Goal: Task Accomplishment & Management: Use online tool/utility

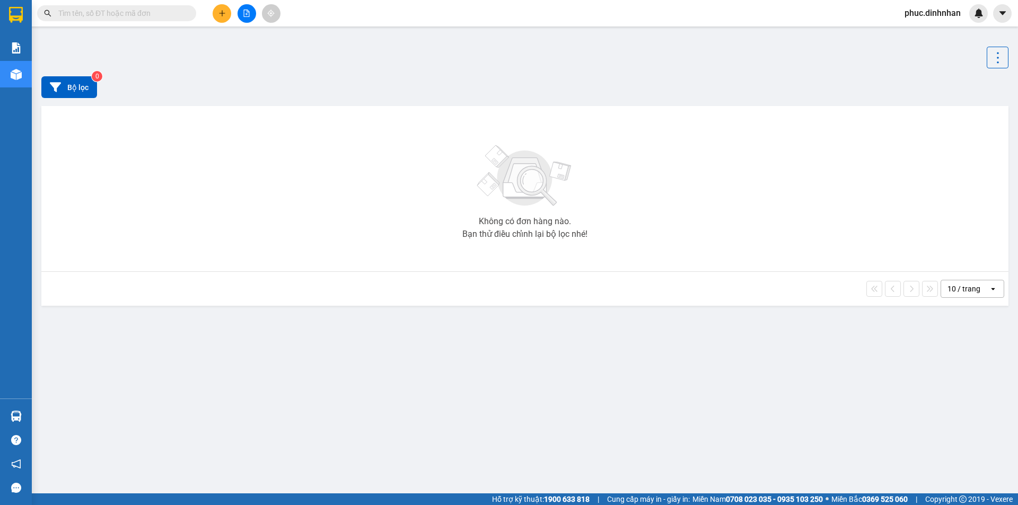
click at [911, 14] on span "phuc.dinhnhan" at bounding box center [932, 12] width 73 height 13
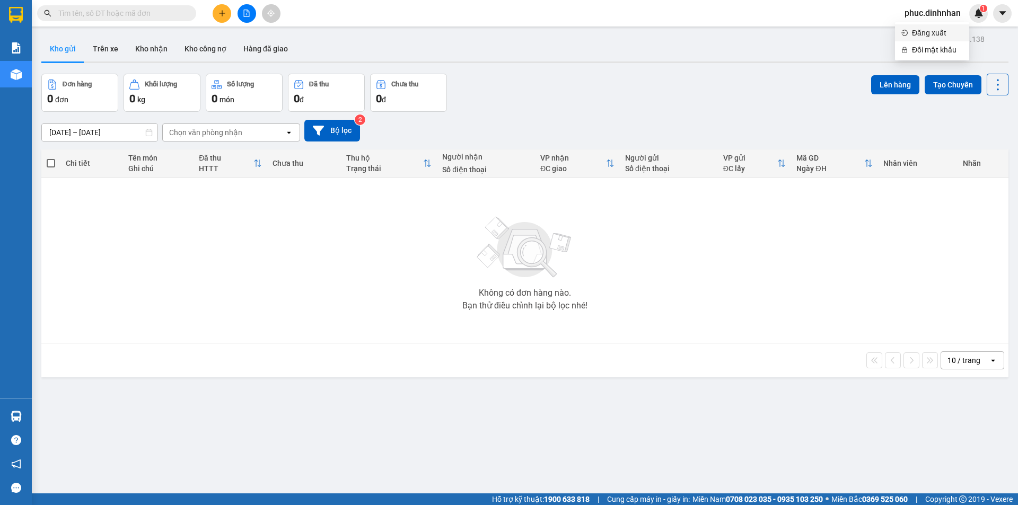
click at [932, 36] on span "Đăng xuất" at bounding box center [937, 33] width 51 height 12
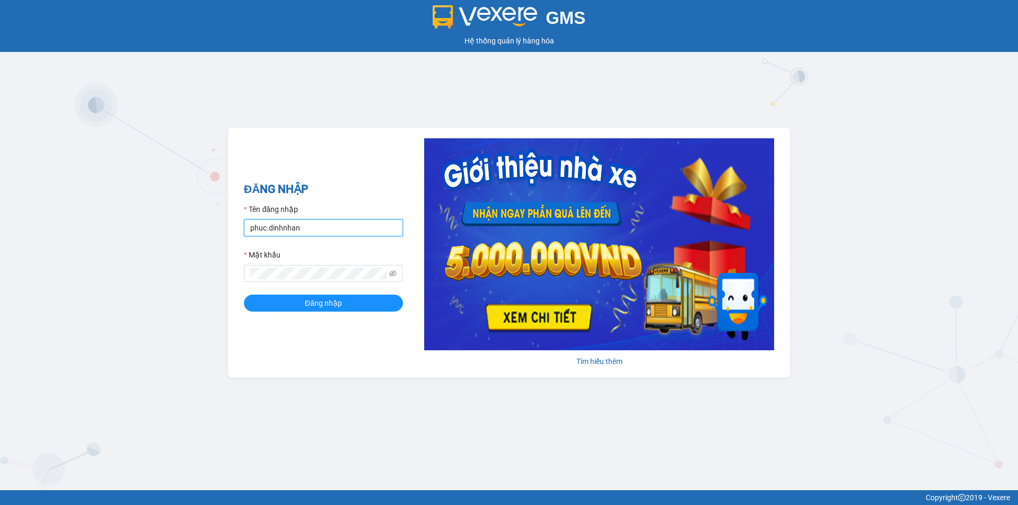
click at [362, 226] on input "phuc.dinhnhan" at bounding box center [323, 228] width 159 height 17
type input "p"
type input "an.dinhnhan"
click at [346, 303] on button "Đăng nhập" at bounding box center [323, 303] width 159 height 17
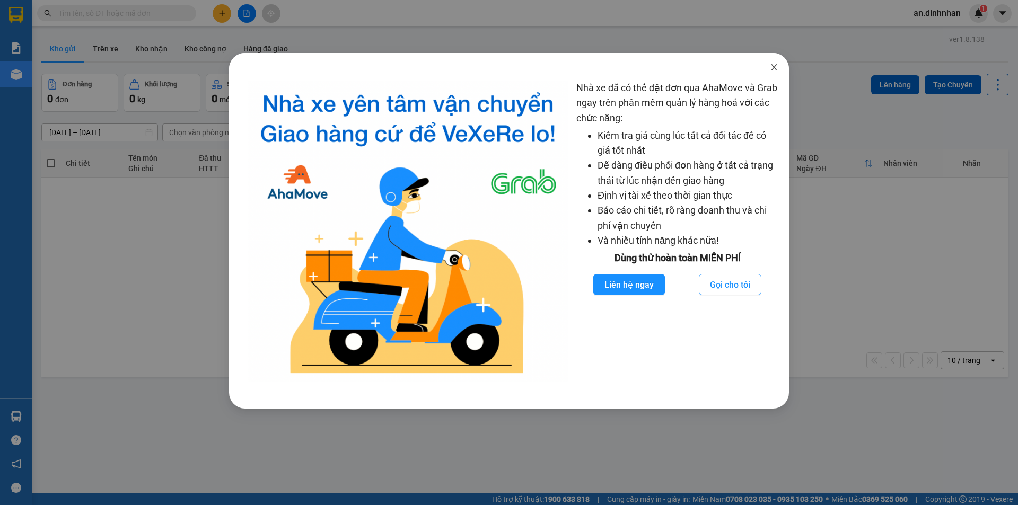
click at [775, 66] on icon "close" at bounding box center [774, 67] width 8 height 8
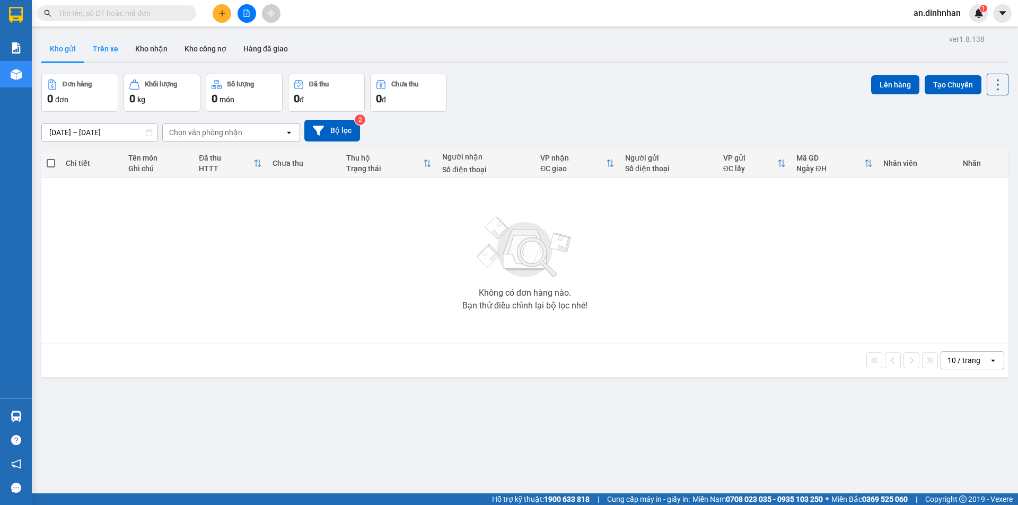
click at [112, 49] on button "Trên xe" at bounding box center [105, 48] width 42 height 25
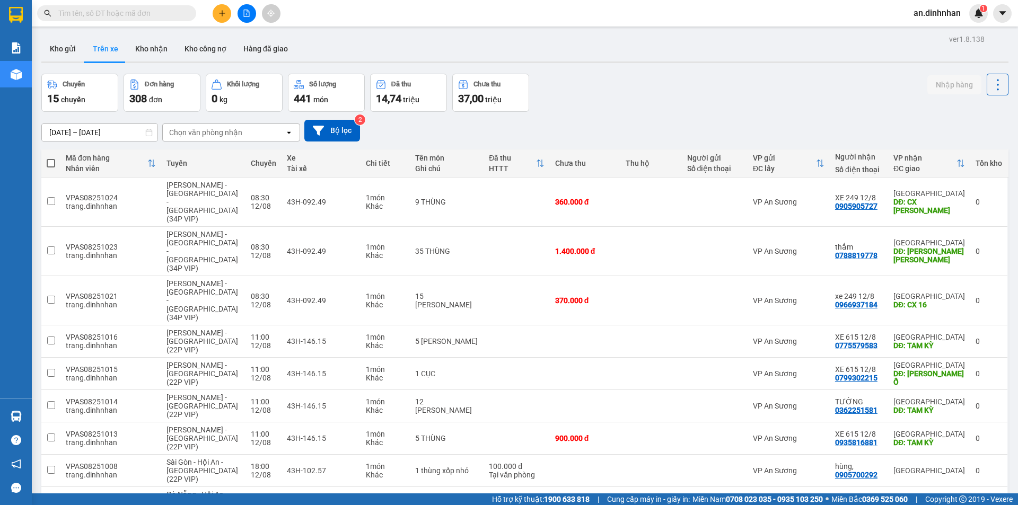
click at [73, 131] on input "[DATE] – [DATE]" at bounding box center [100, 132] width 116 height 17
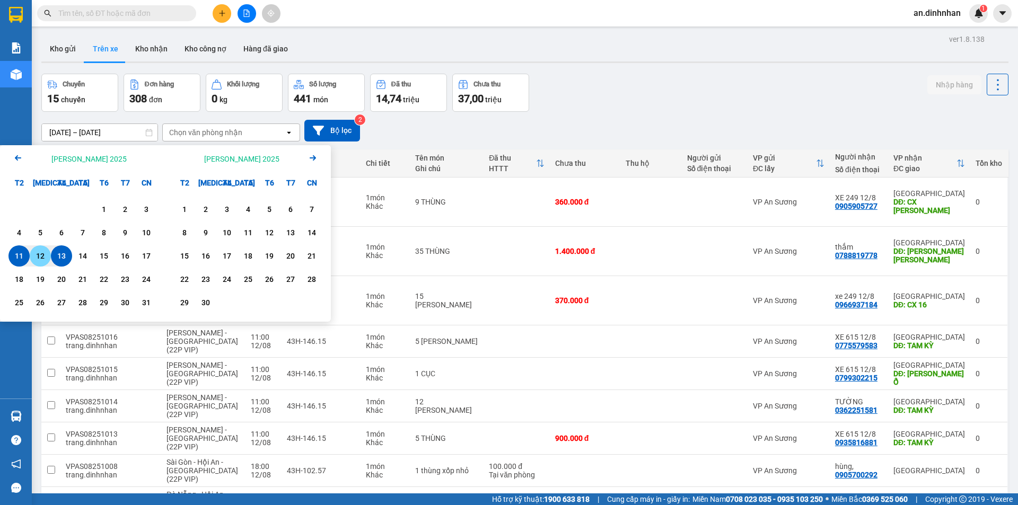
click at [42, 250] on div "12" at bounding box center [40, 256] width 21 height 21
click at [57, 256] on div "13" at bounding box center [61, 256] width 15 height 13
type input "[DATE] – [DATE]"
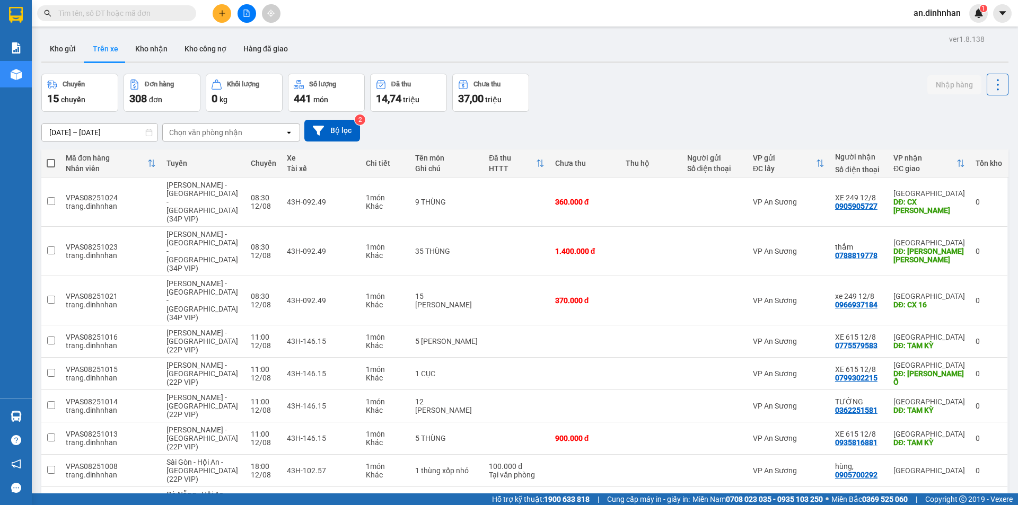
click at [178, 129] on div "Chọn văn phòng nhận" at bounding box center [205, 132] width 73 height 11
click at [187, 170] on span "[GEOGRAPHIC_DATA]" at bounding box center [209, 174] width 76 height 11
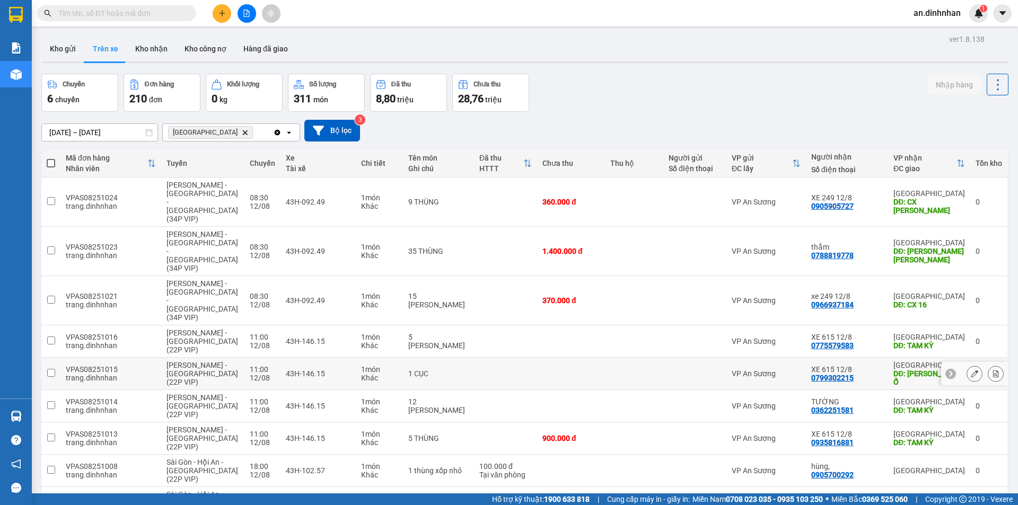
scroll to position [49, 0]
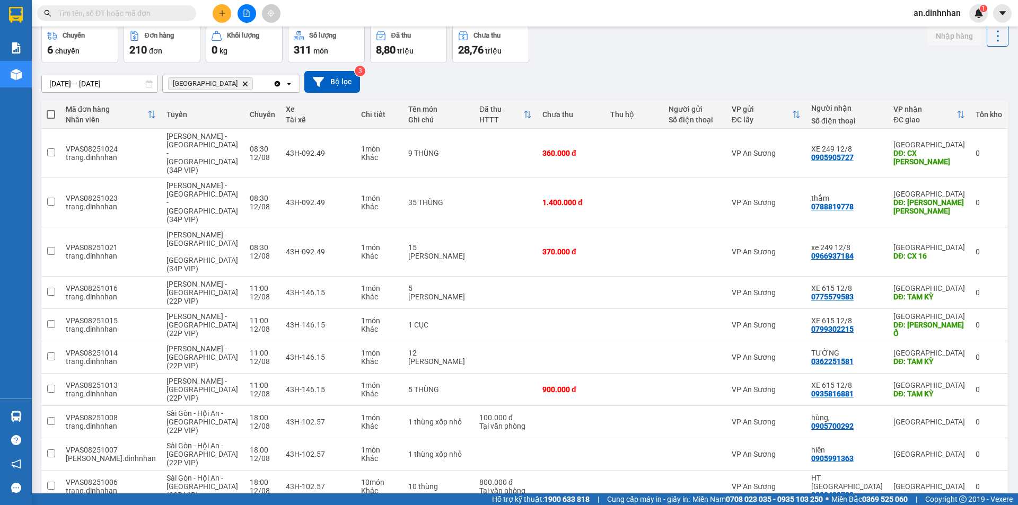
click at [951, 415] on span "100 / trang" at bounding box center [960, 412] width 38 height 11
click at [240, 83] on div "[GEOGRAPHIC_DATA] Delete" at bounding box center [218, 83] width 110 height 17
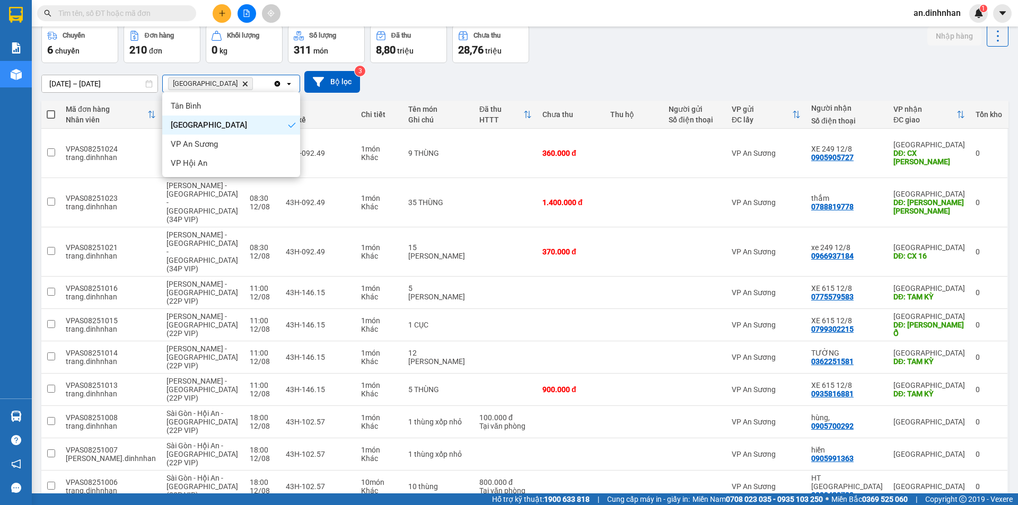
click at [416, 80] on div "[DATE] – [DATE] Press the down arrow key to interact with the calendar and sele…" at bounding box center [524, 82] width 967 height 22
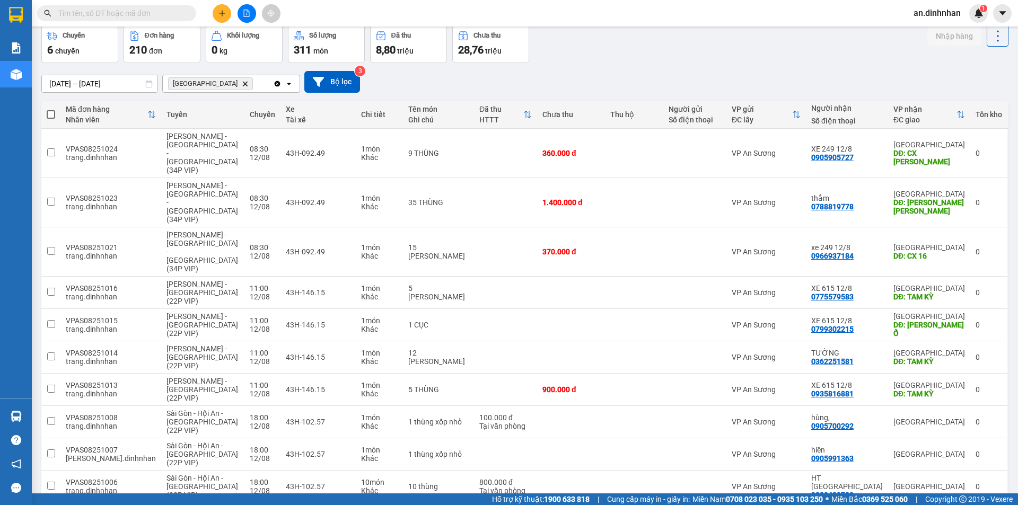
click at [52, 114] on span at bounding box center [51, 114] width 8 height 8
click at [51, 109] on input "checkbox" at bounding box center [51, 109] width 0 height 0
checkbox input "true"
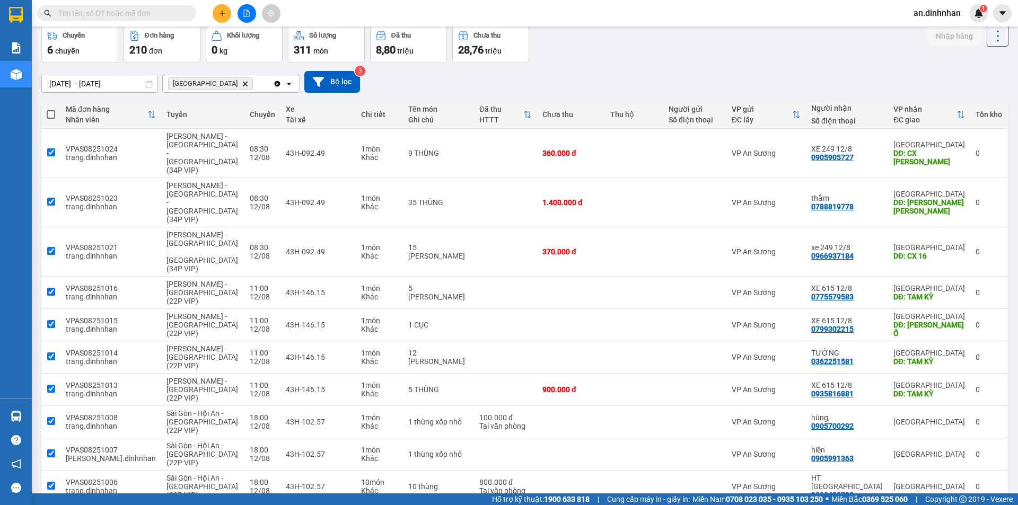
checkbox input "true"
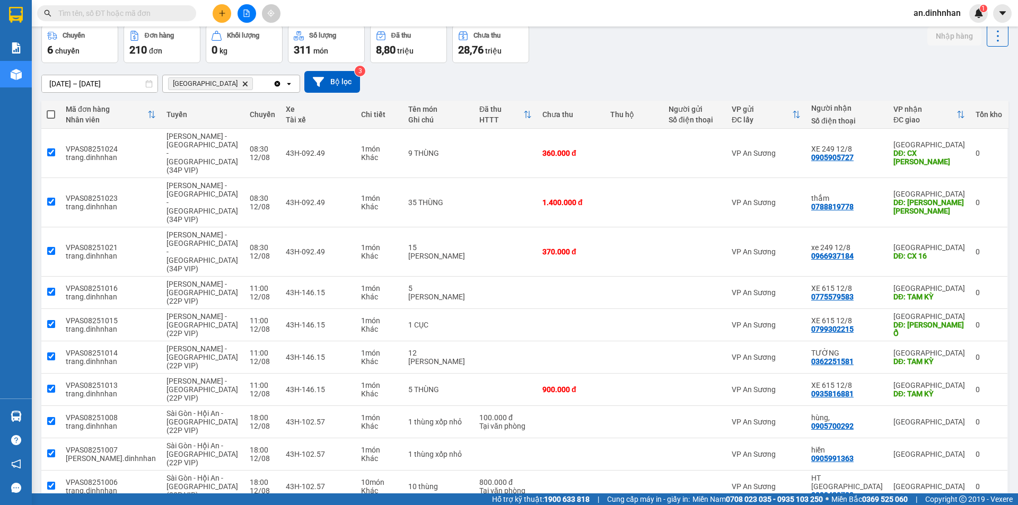
checkbox input "true"
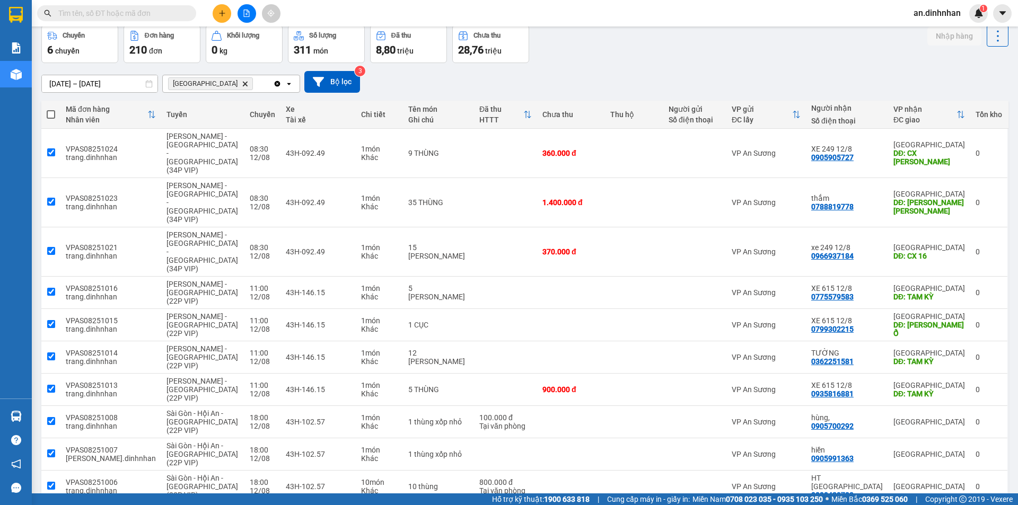
checkbox input "true"
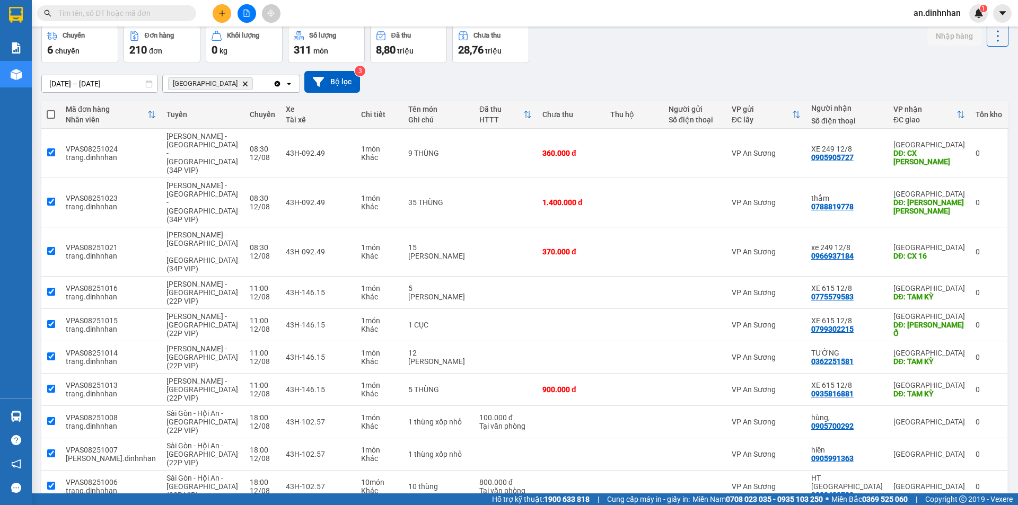
checkbox input "true"
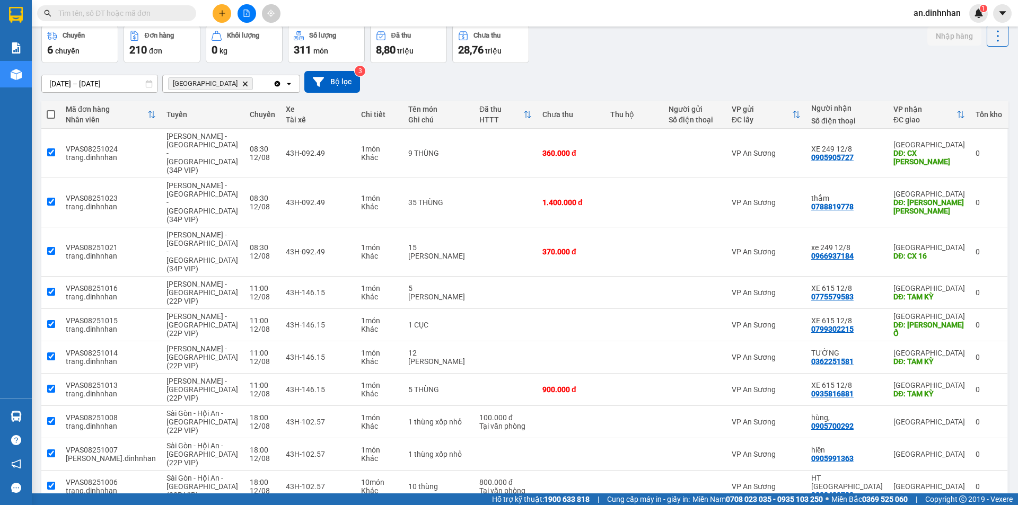
checkbox input "true"
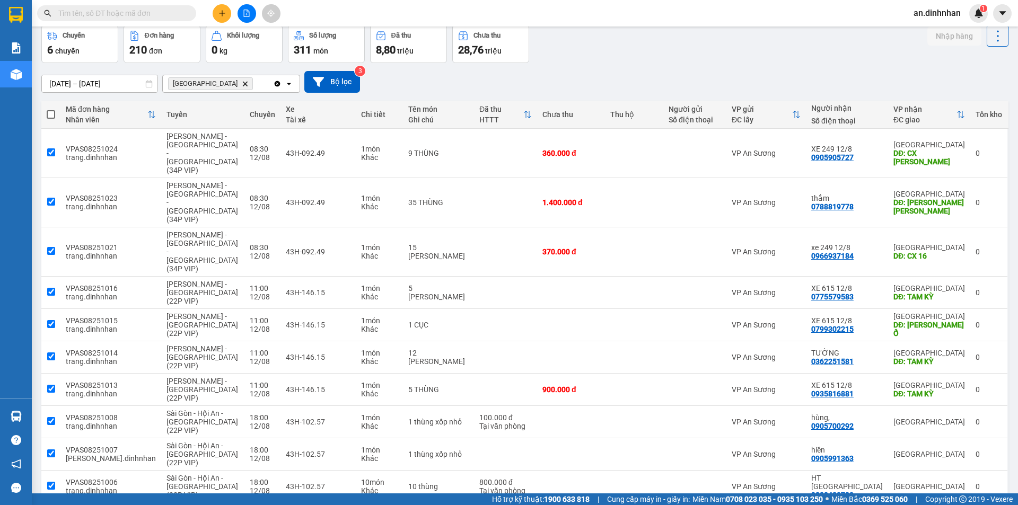
checkbox input "true"
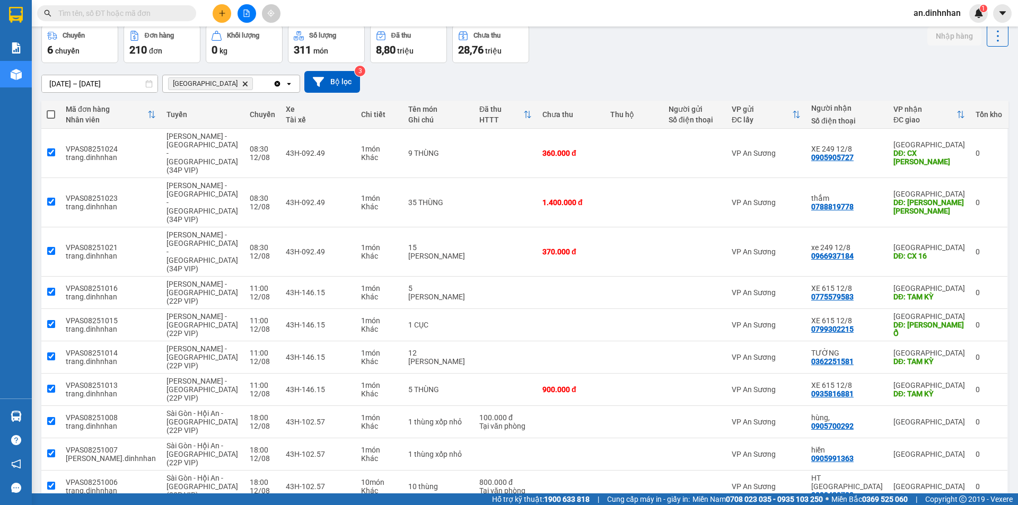
checkbox input "true"
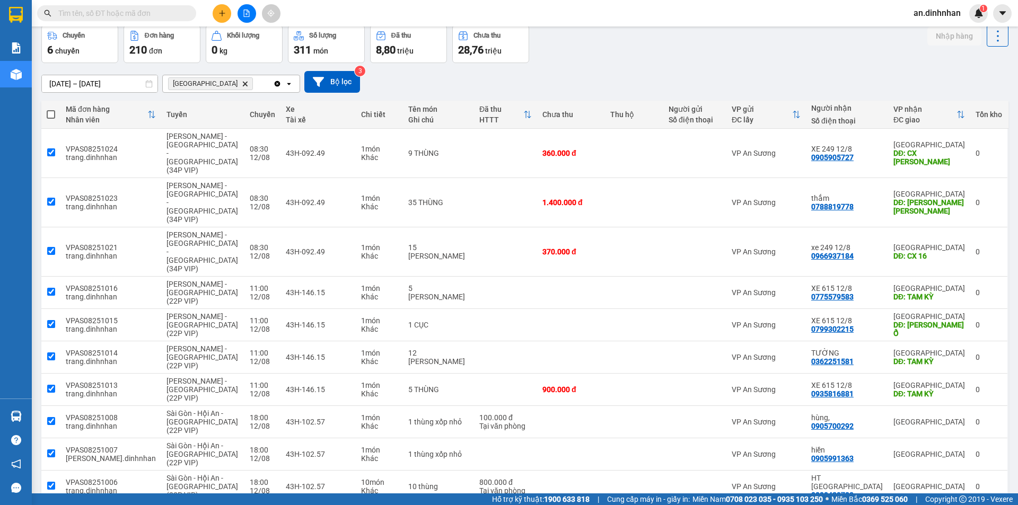
checkbox input "true"
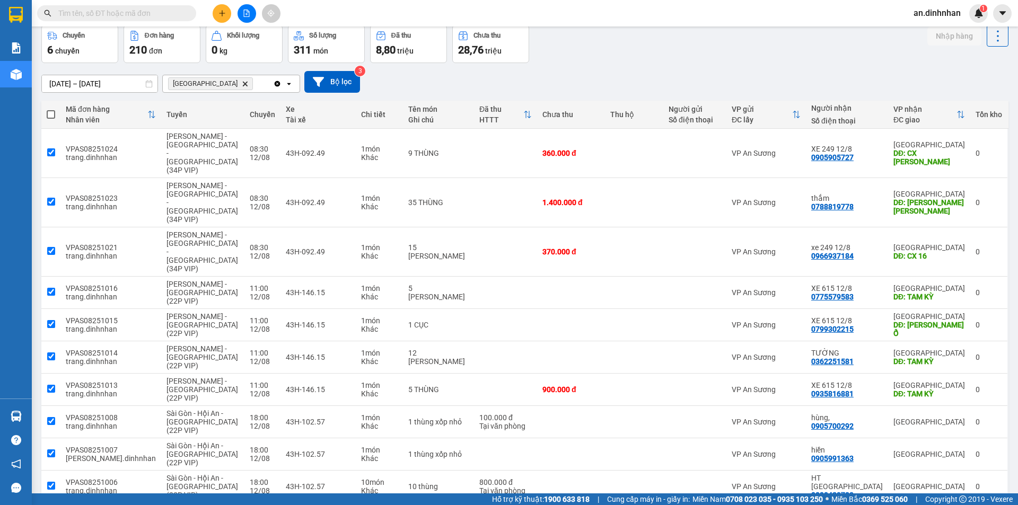
checkbox input "true"
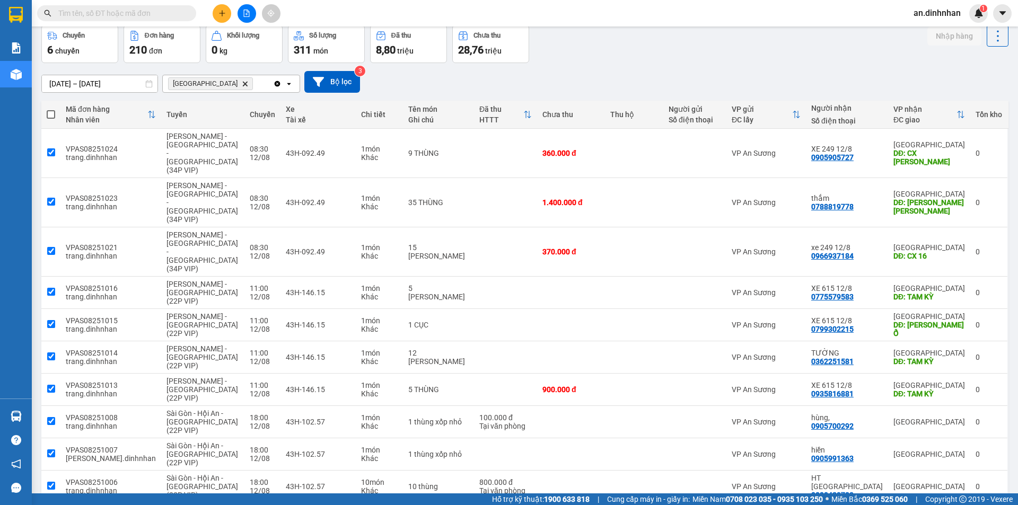
checkbox input "true"
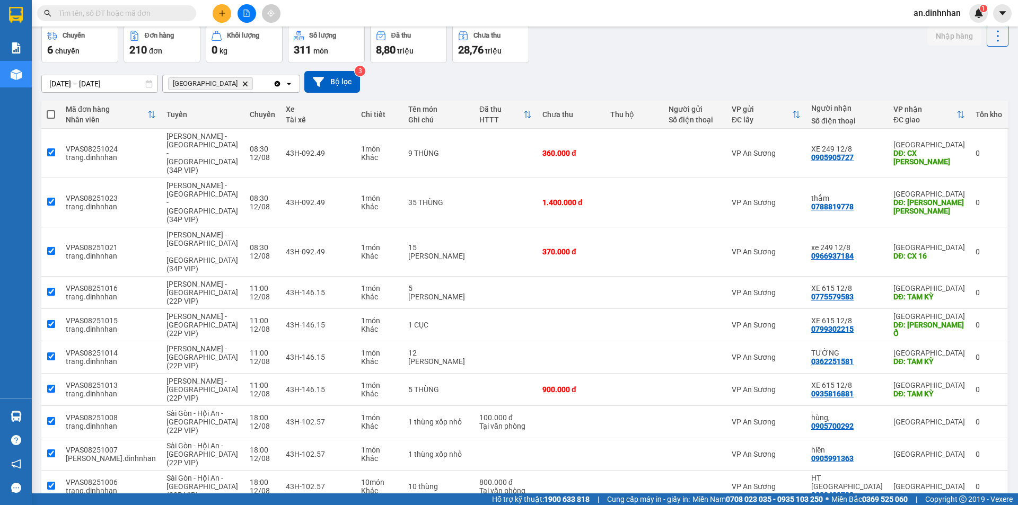
checkbox input "true"
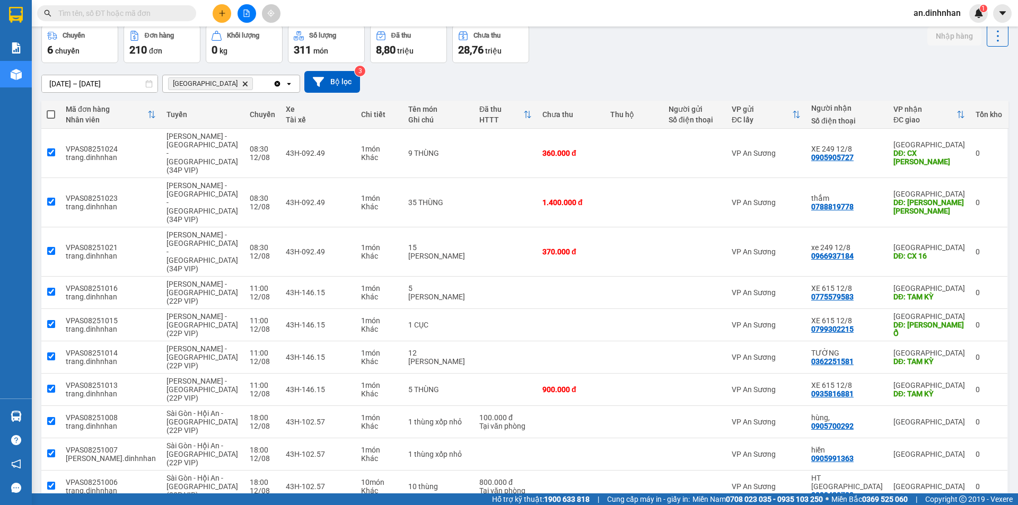
checkbox input "true"
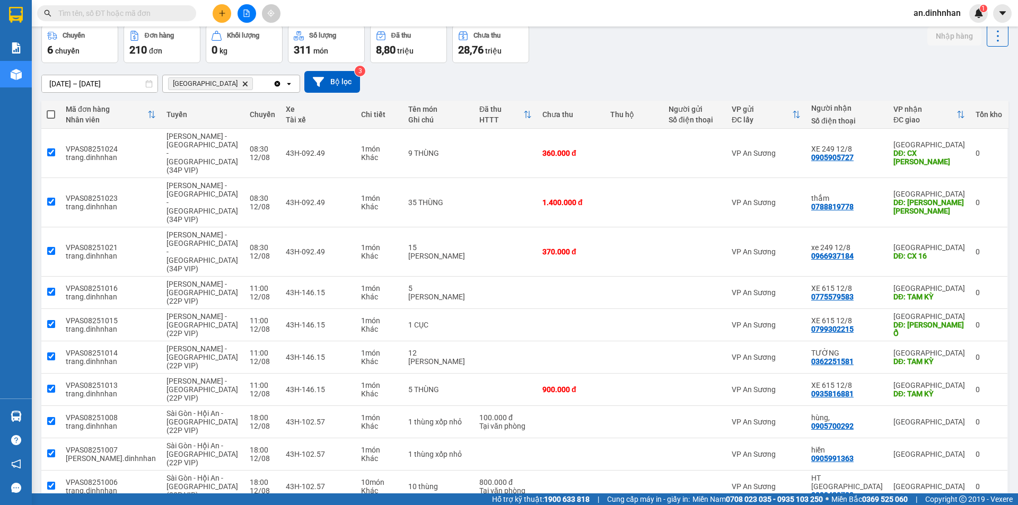
checkbox input "true"
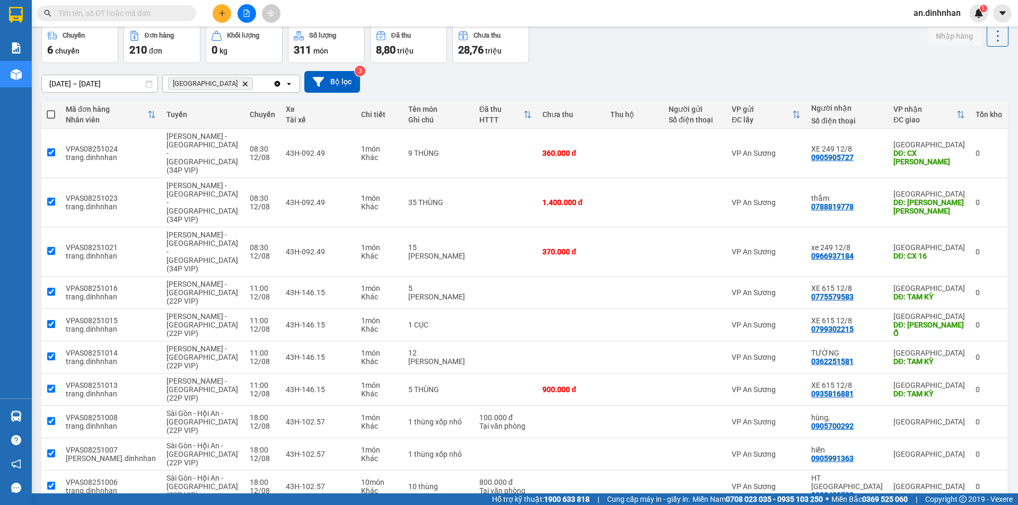
checkbox input "true"
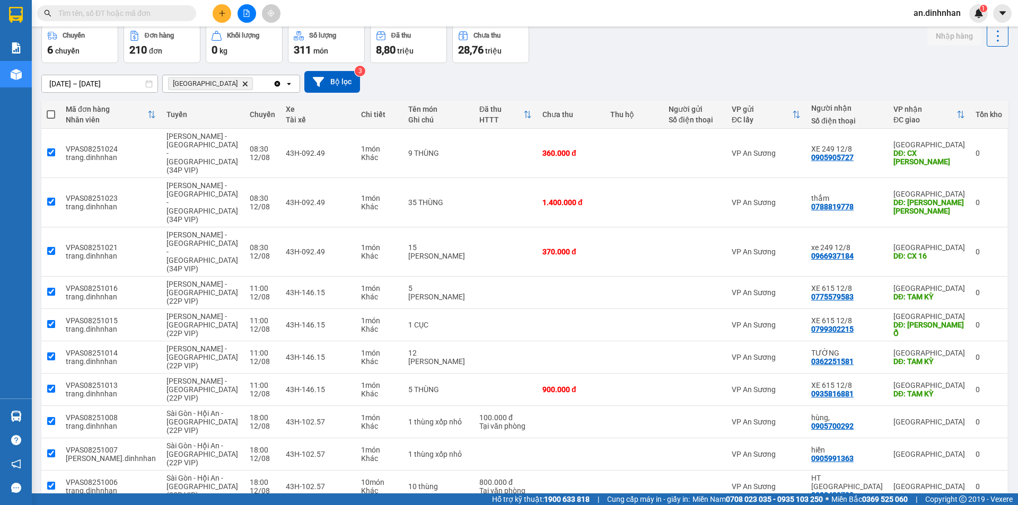
checkbox input "true"
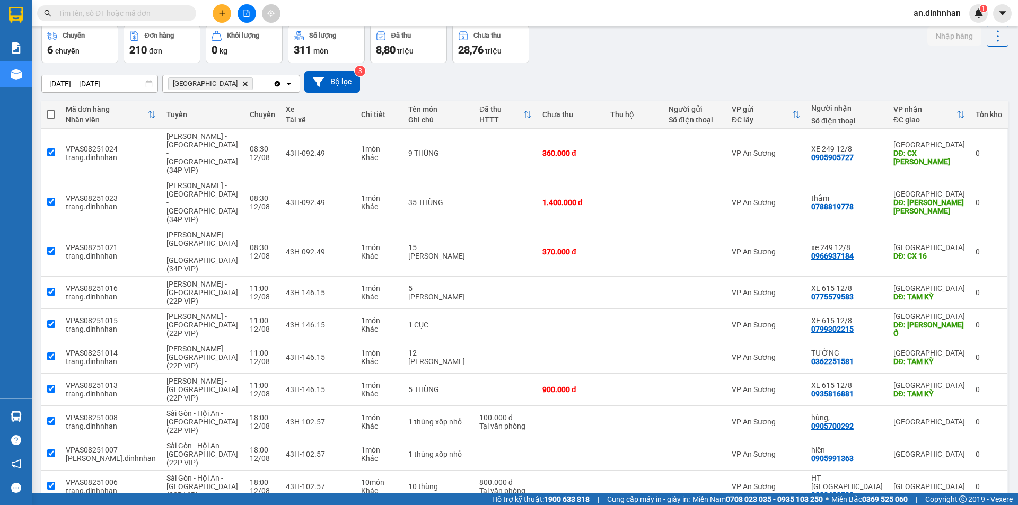
checkbox input "true"
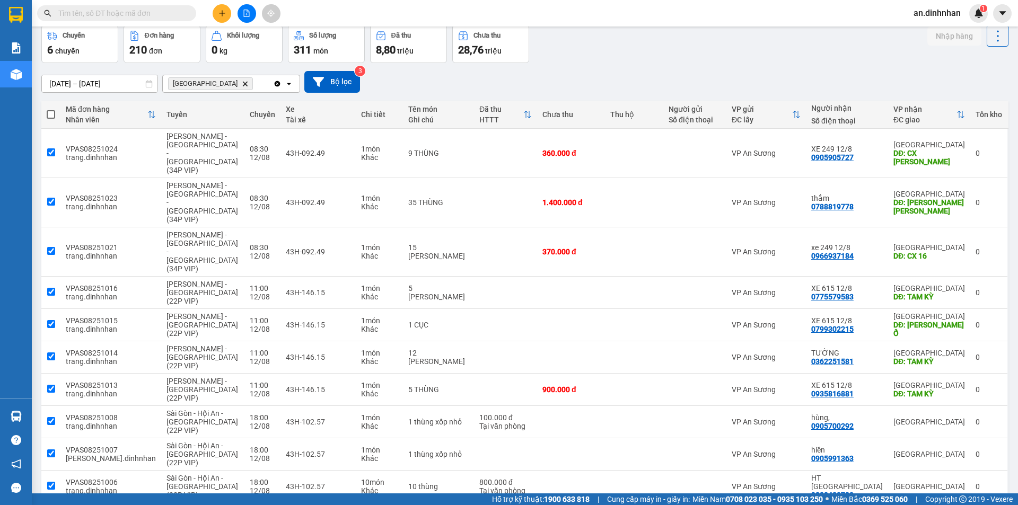
checkbox input "true"
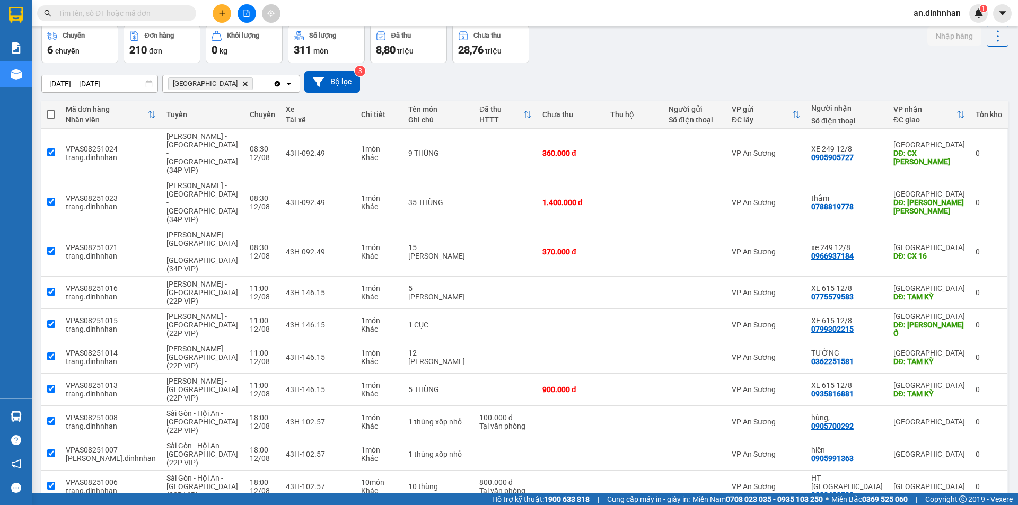
checkbox input "true"
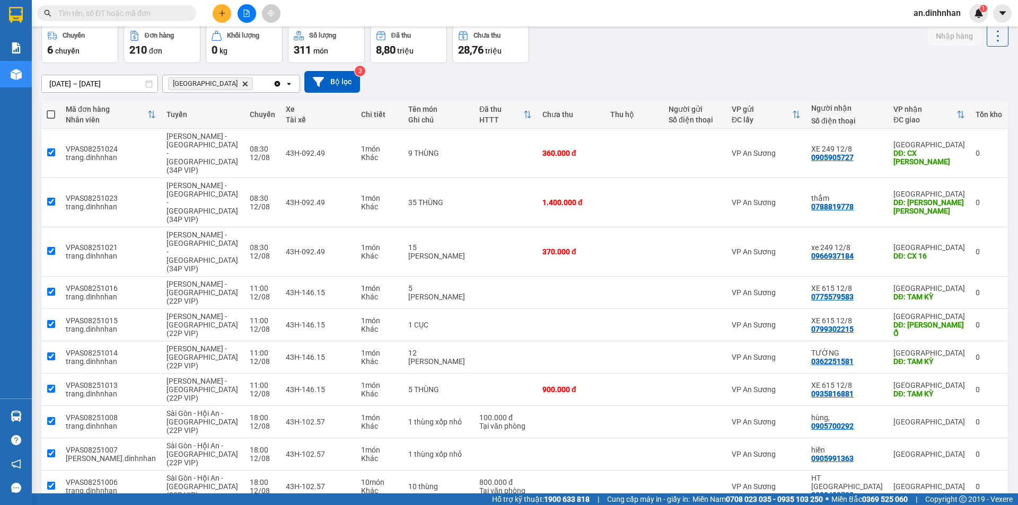
checkbox input "true"
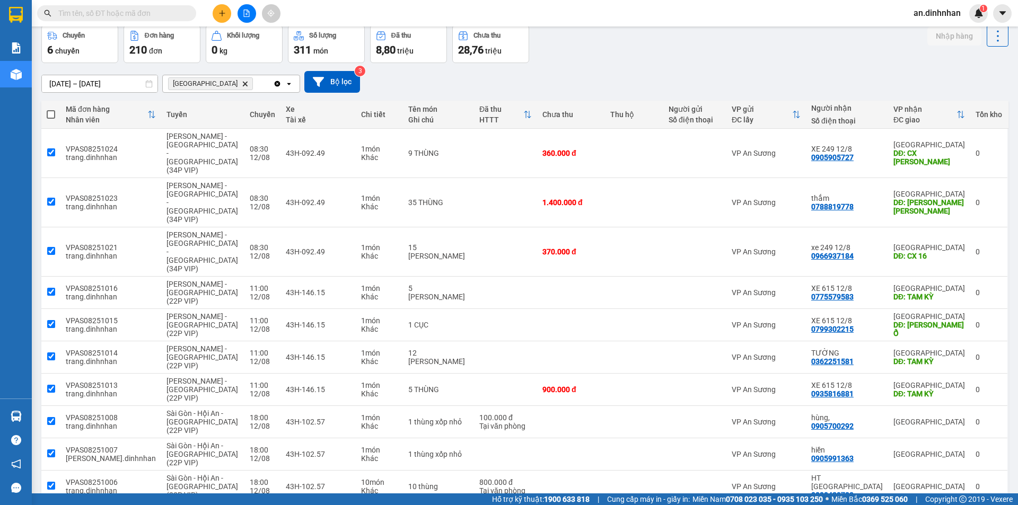
checkbox input "true"
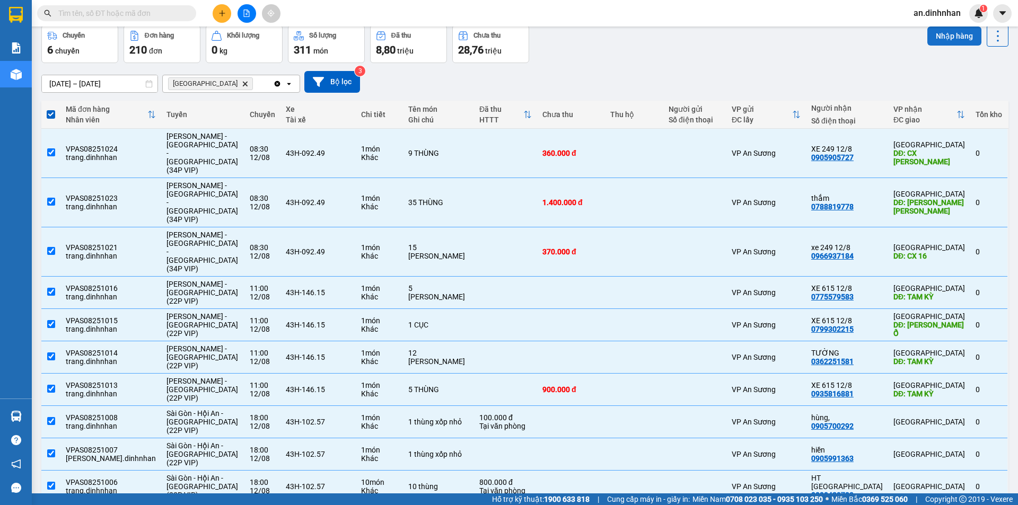
click at [928, 29] on button "Nhập hàng" at bounding box center [955, 36] width 54 height 19
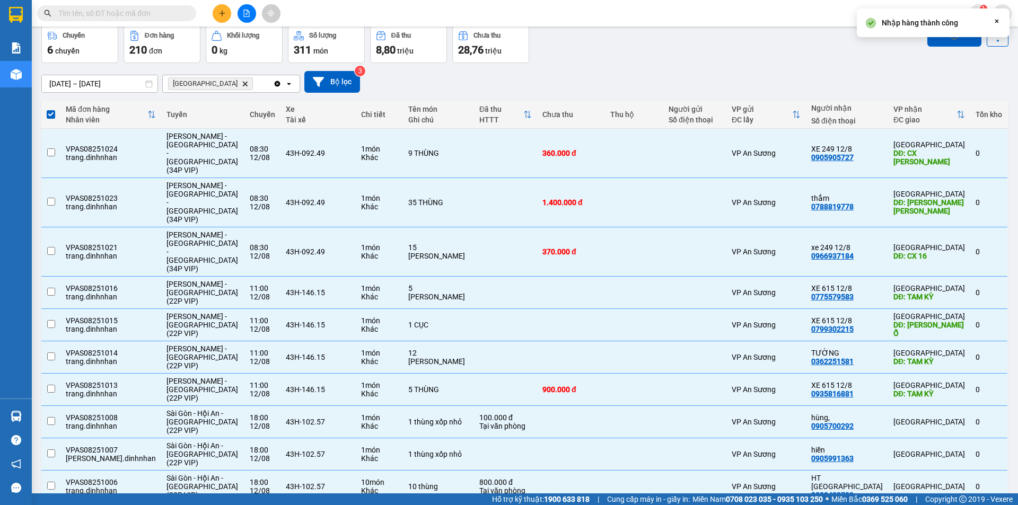
checkbox input "false"
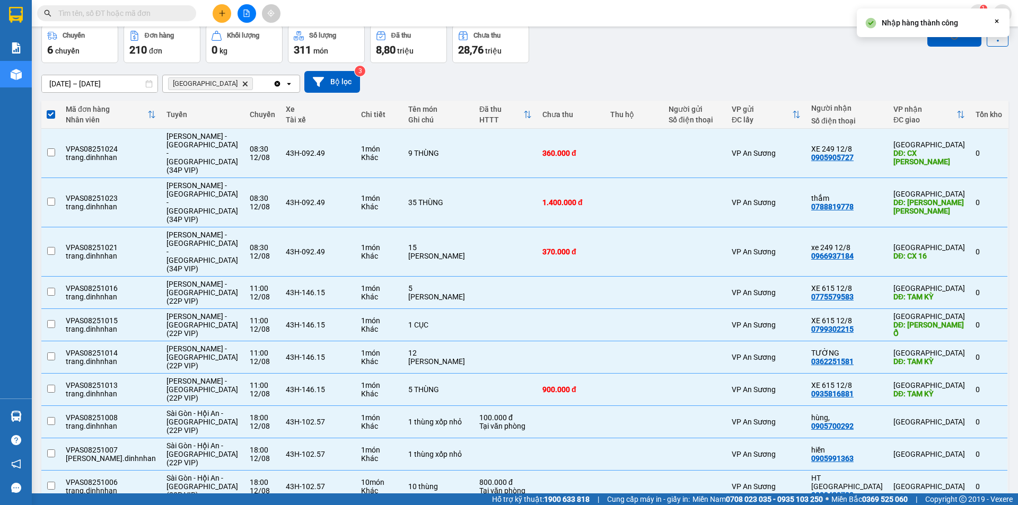
checkbox input "false"
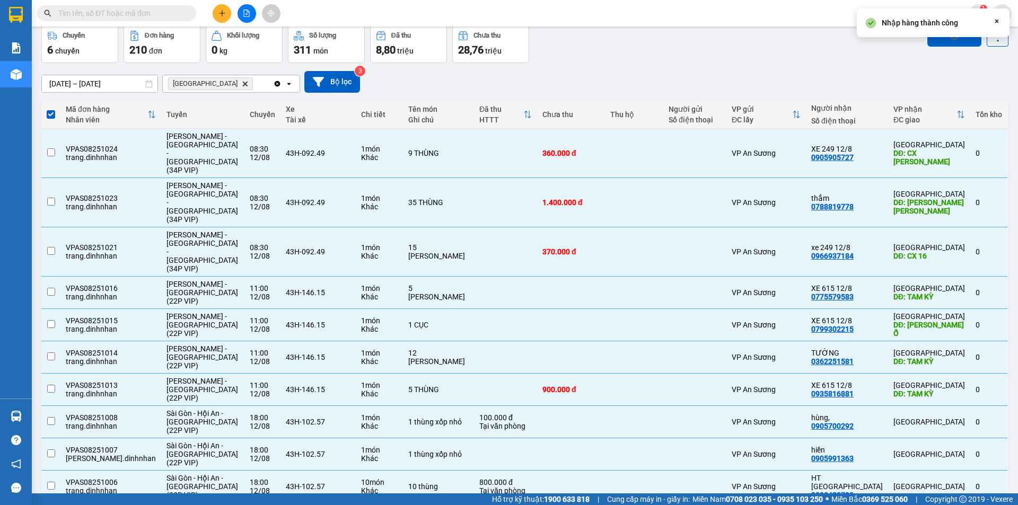
checkbox input "false"
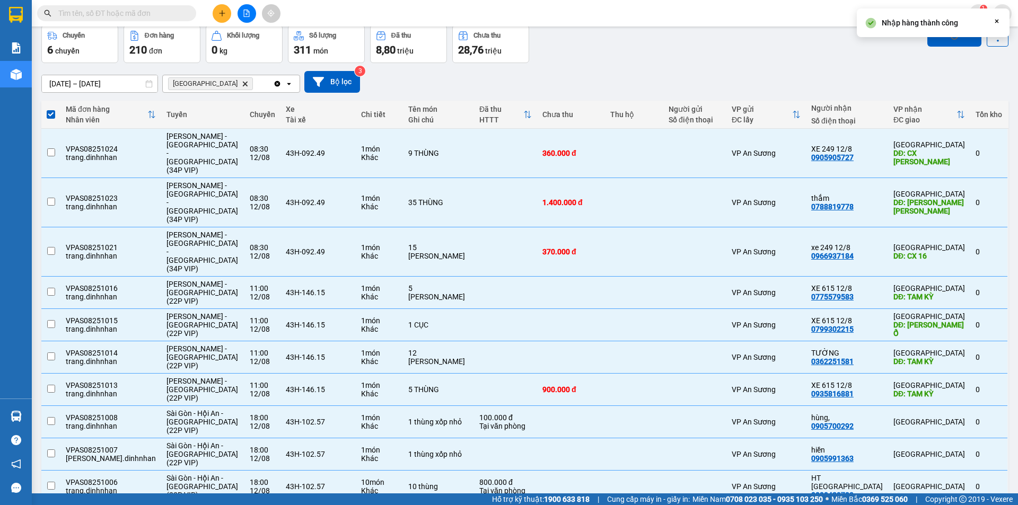
checkbox input "false"
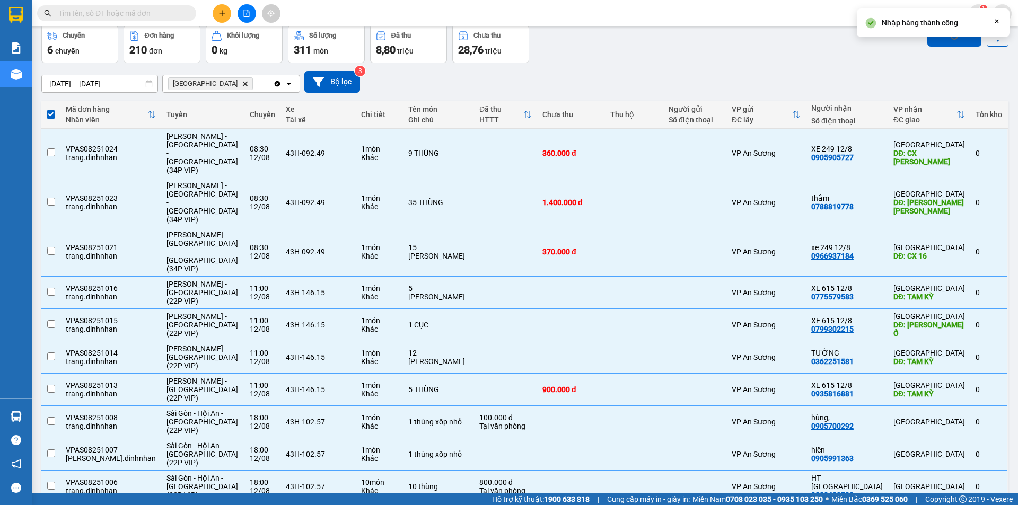
checkbox input "false"
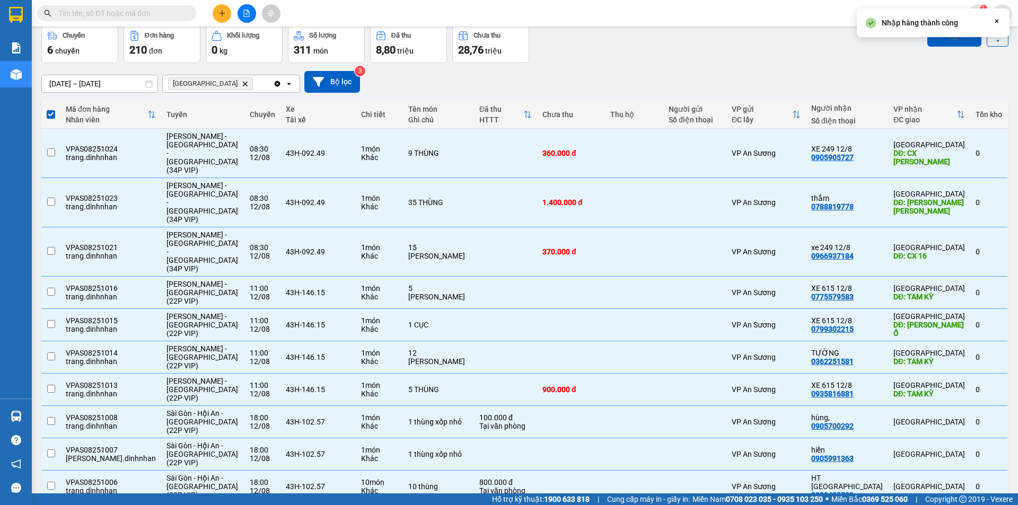
checkbox input "false"
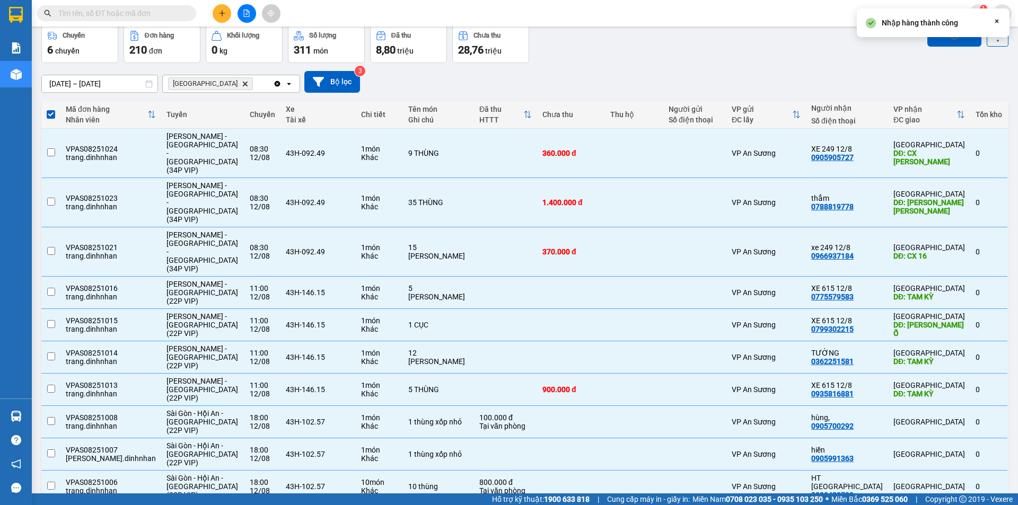
checkbox input "false"
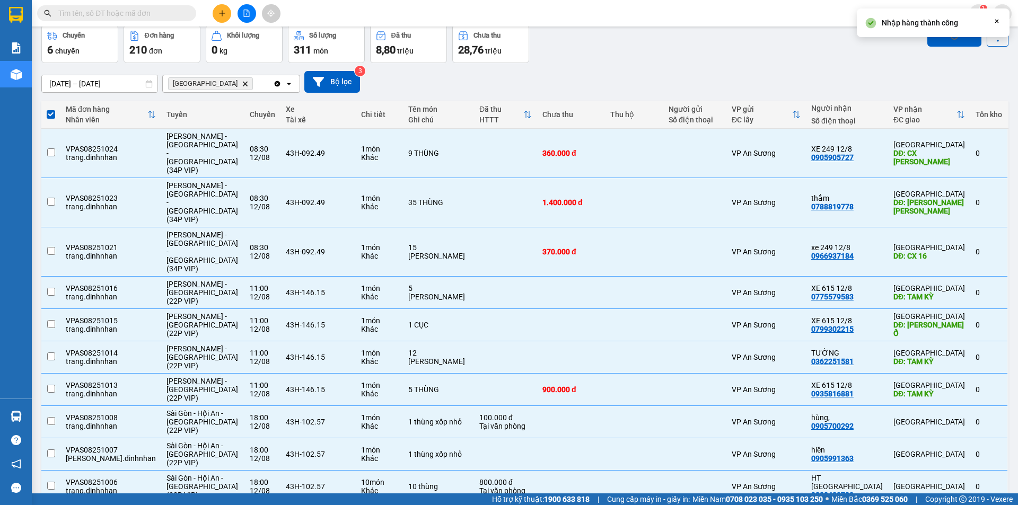
checkbox input "false"
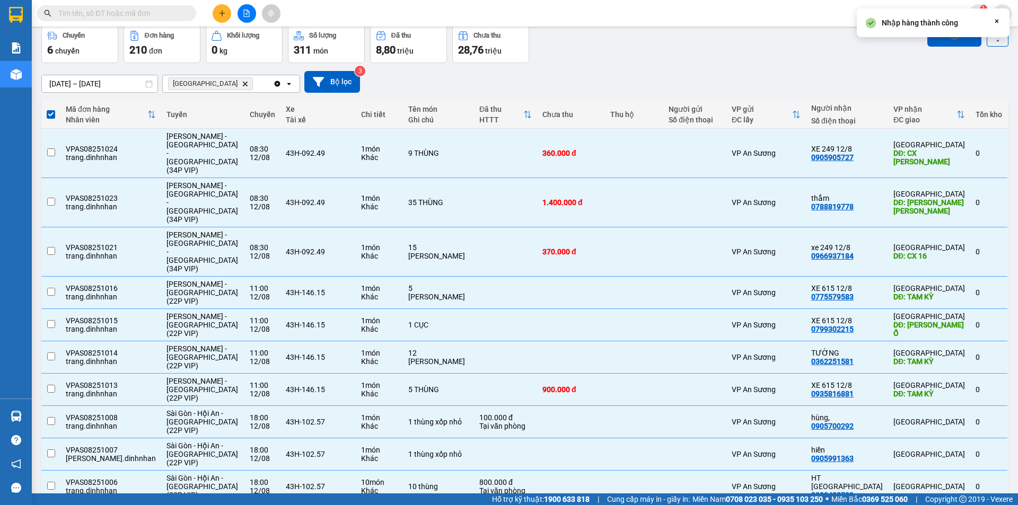
checkbox input "false"
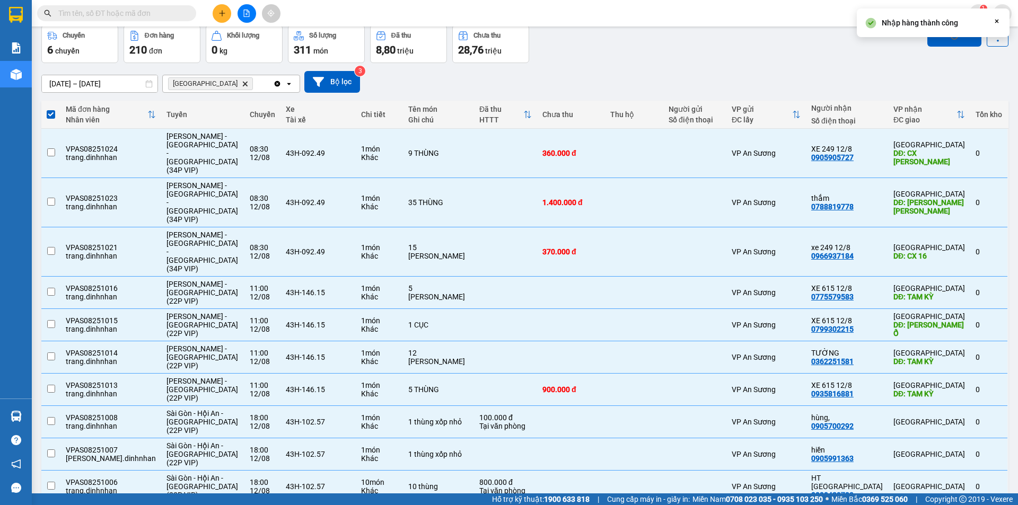
checkbox input "false"
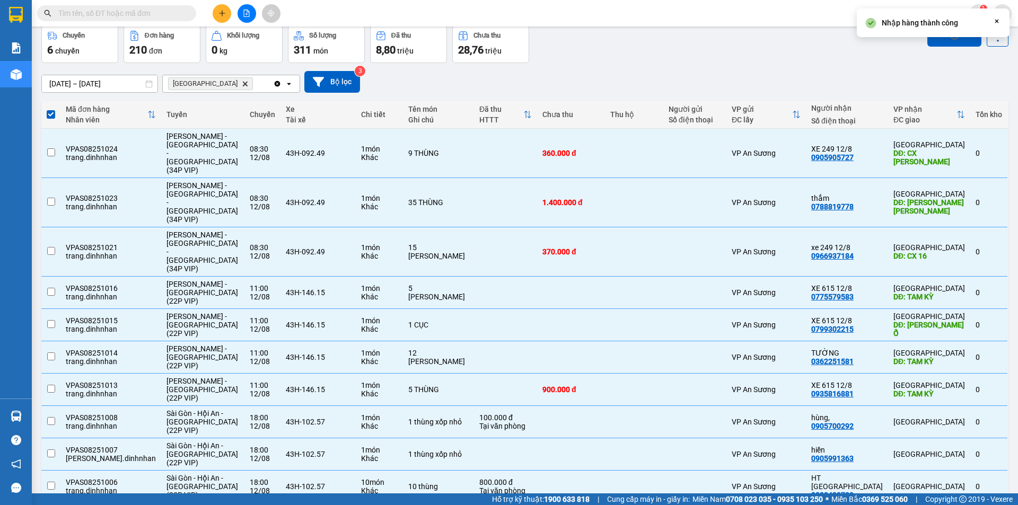
checkbox input "false"
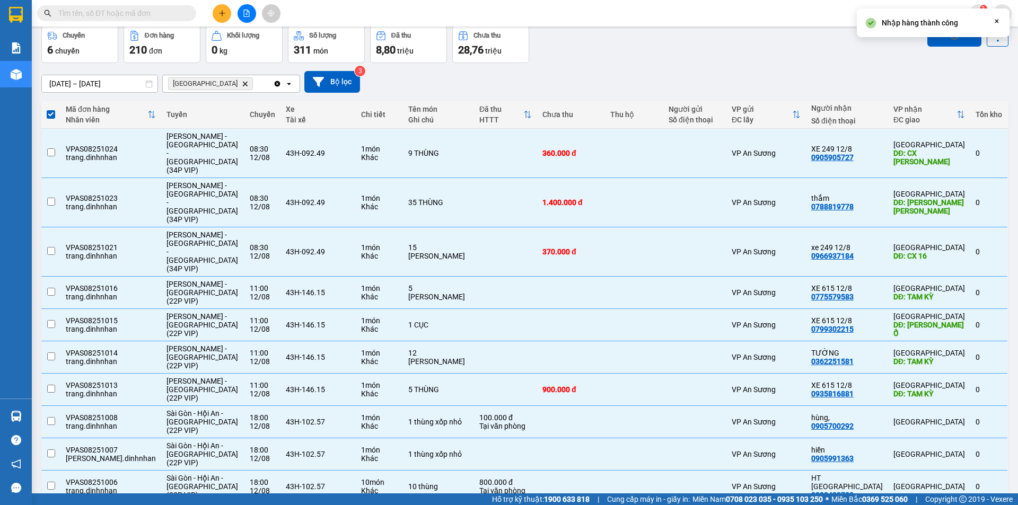
checkbox input "false"
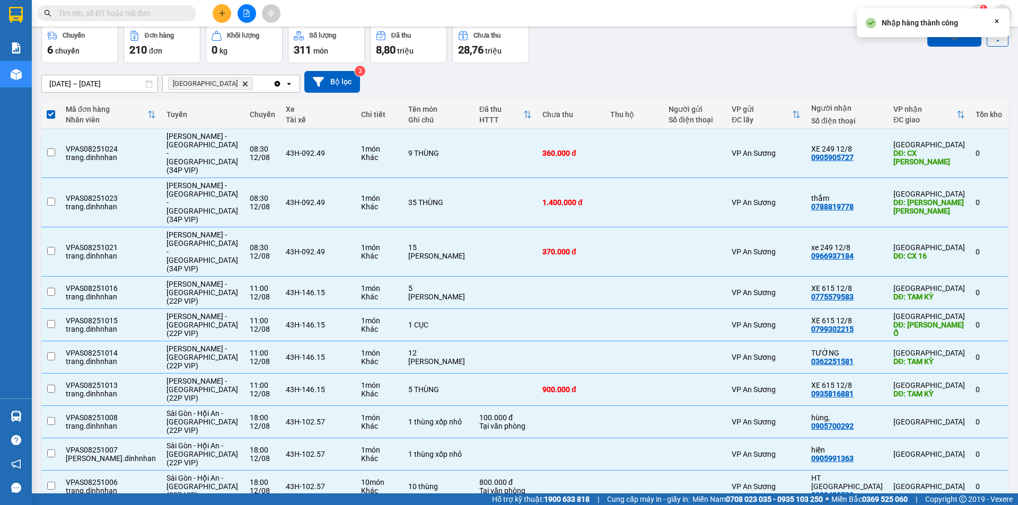
checkbox input "false"
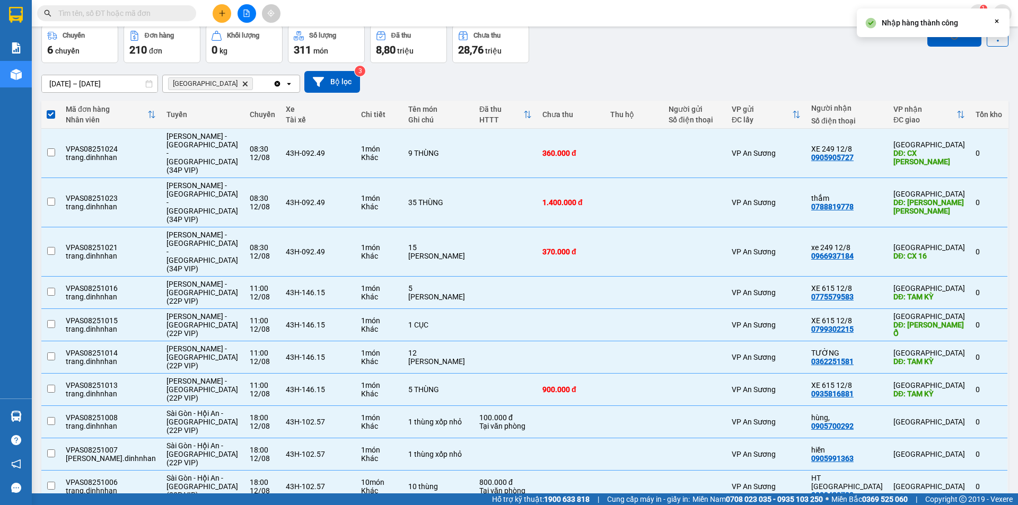
checkbox input "false"
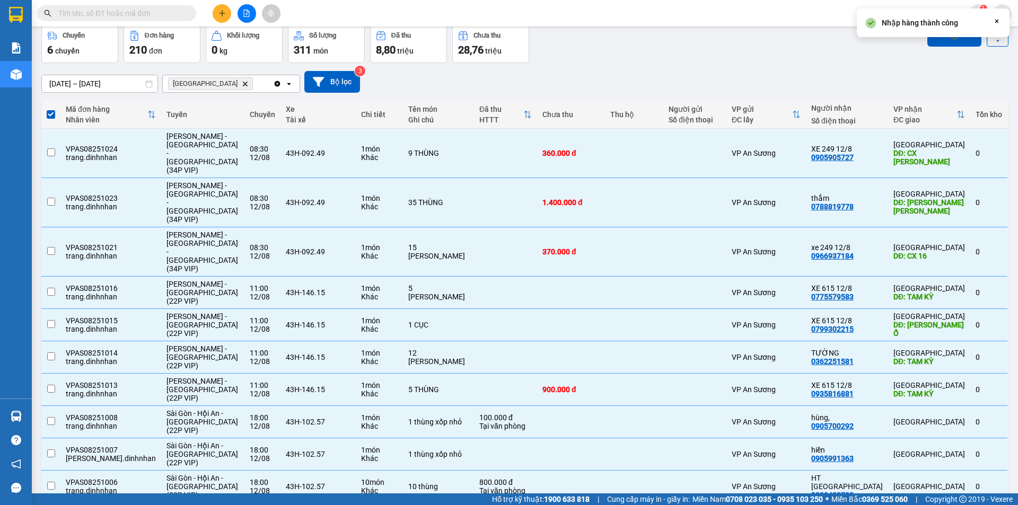
checkbox input "false"
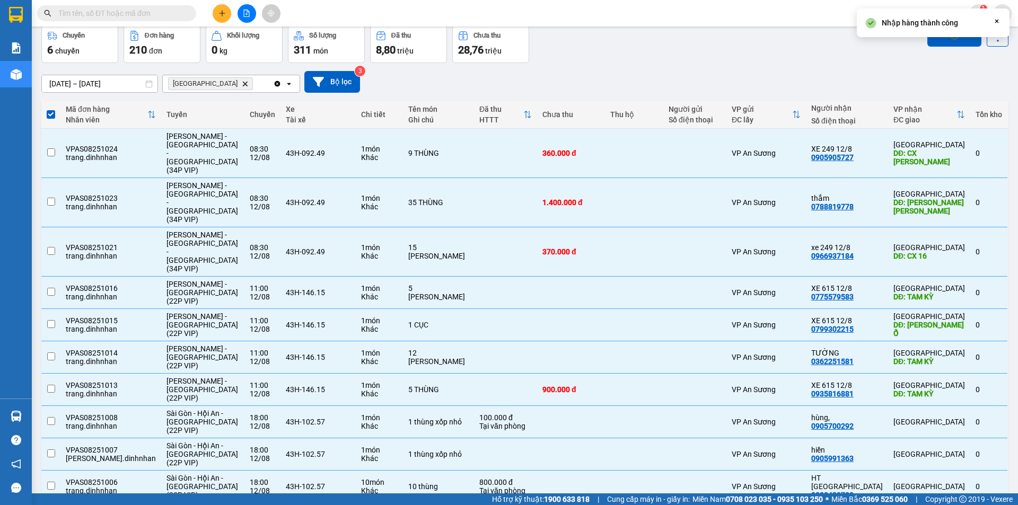
checkbox input "false"
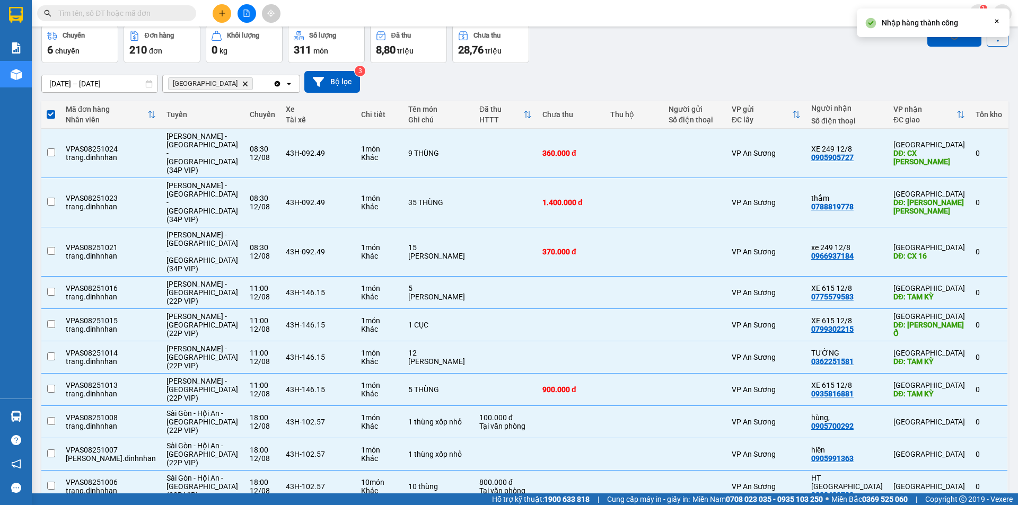
checkbox input "false"
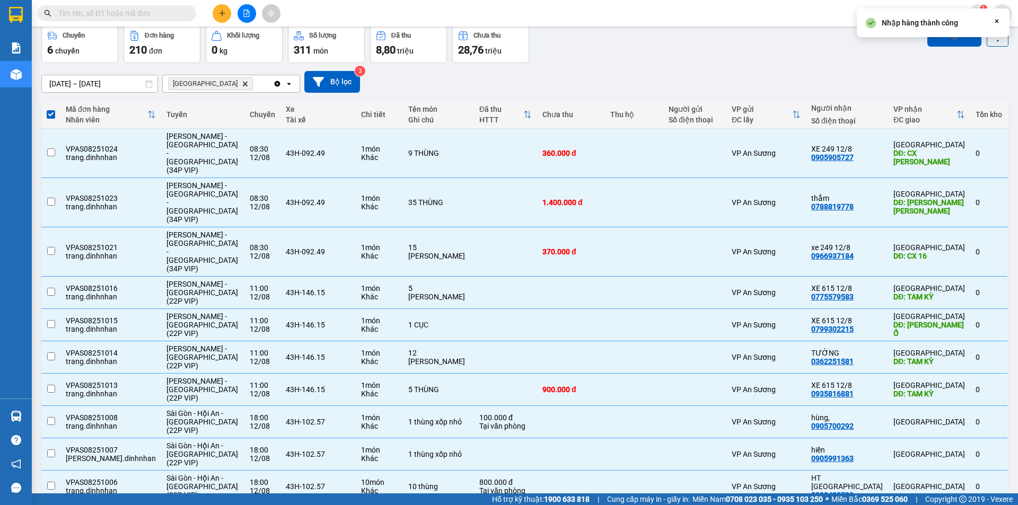
checkbox input "false"
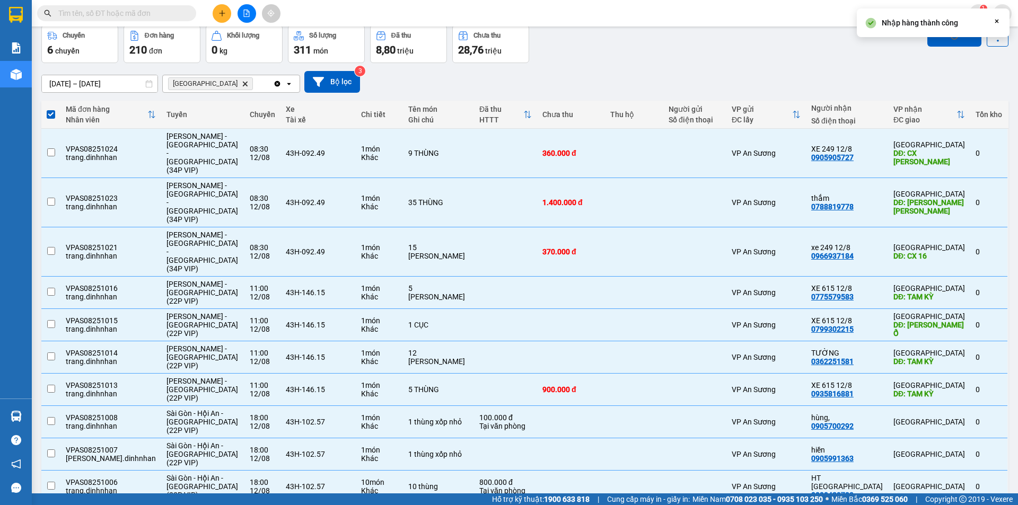
checkbox input "false"
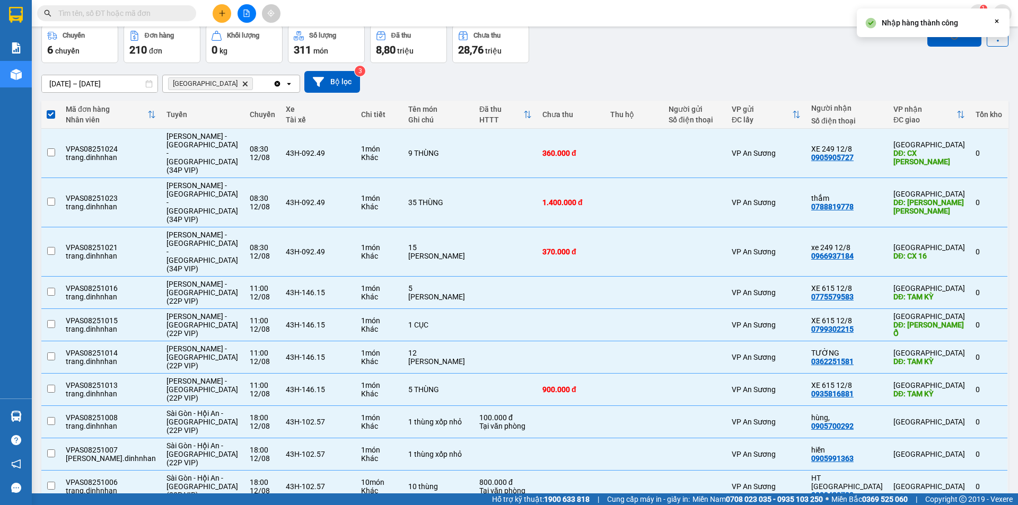
checkbox input "false"
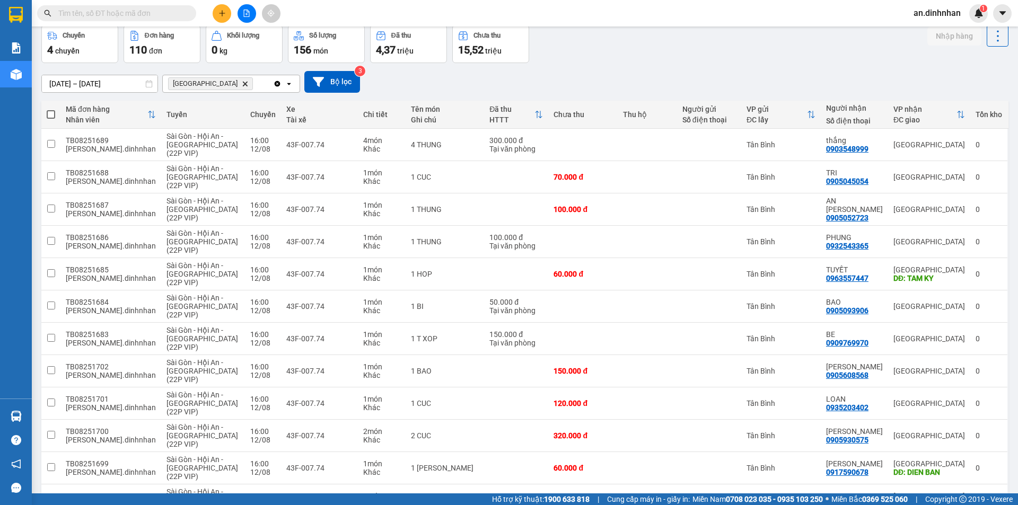
click at [51, 116] on span at bounding box center [51, 114] width 8 height 8
click at [51, 109] on input "checkbox" at bounding box center [51, 109] width 0 height 0
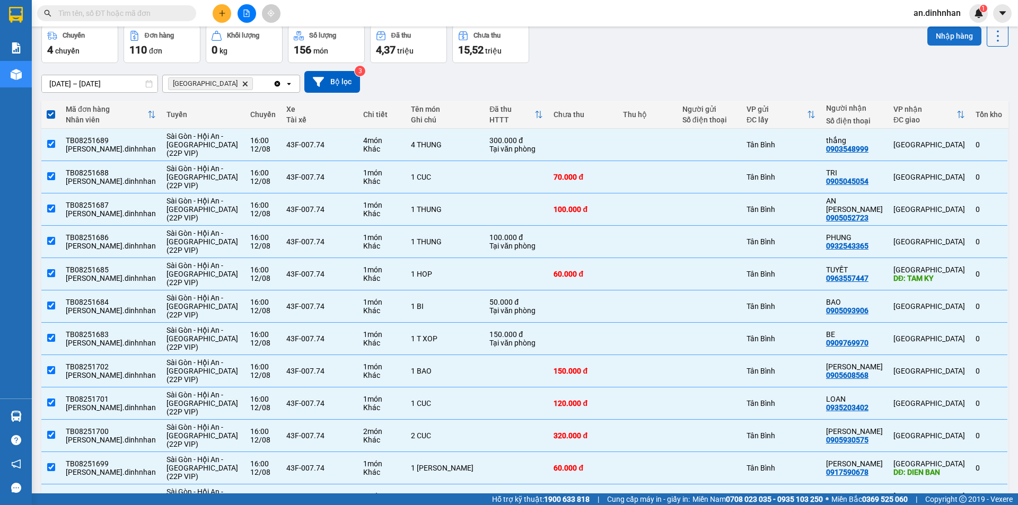
click at [931, 37] on button "Nhập hàng" at bounding box center [955, 36] width 54 height 19
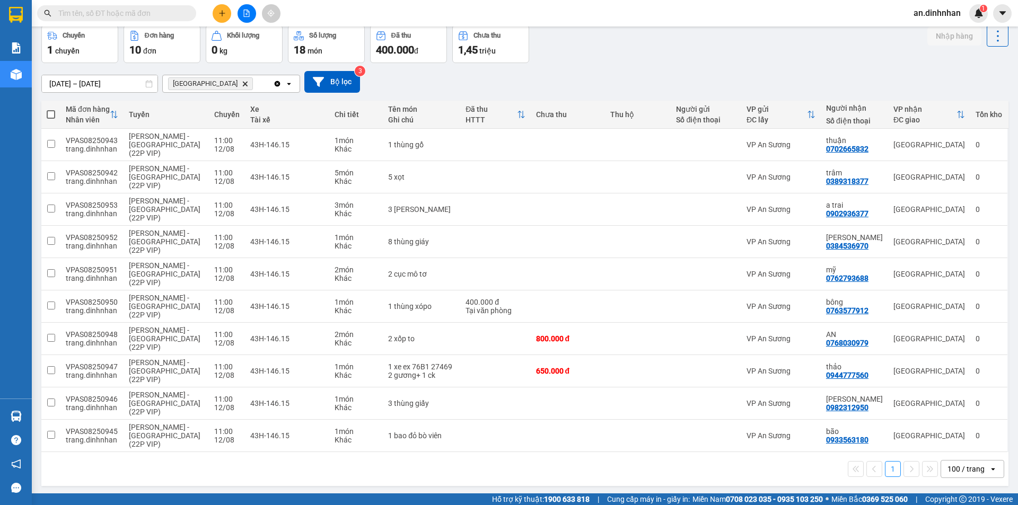
click at [52, 114] on span at bounding box center [51, 114] width 8 height 8
click at [51, 109] on input "checkbox" at bounding box center [51, 109] width 0 height 0
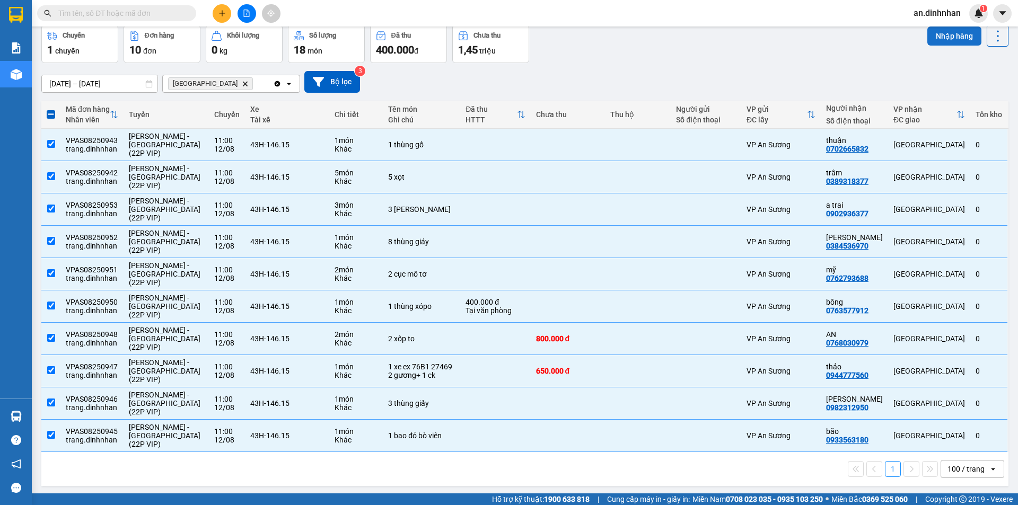
click at [935, 36] on button "Nhập hàng" at bounding box center [955, 36] width 54 height 19
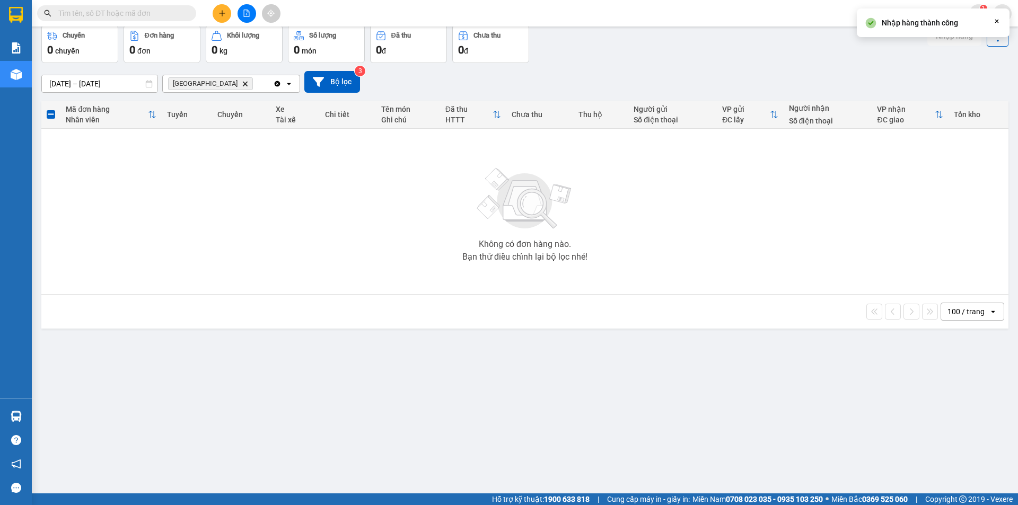
scroll to position [0, 0]
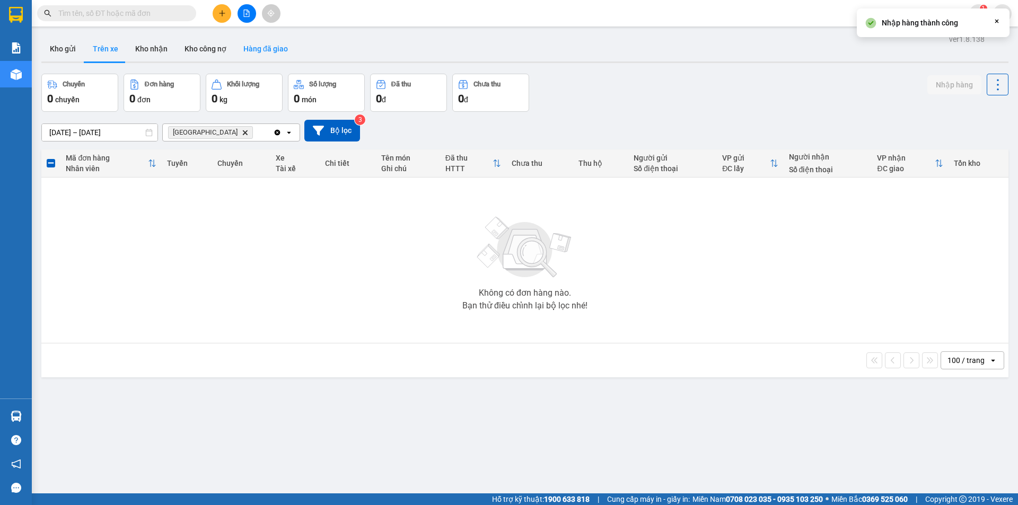
click at [270, 50] on button "Hàng đã giao" at bounding box center [266, 48] width 62 height 25
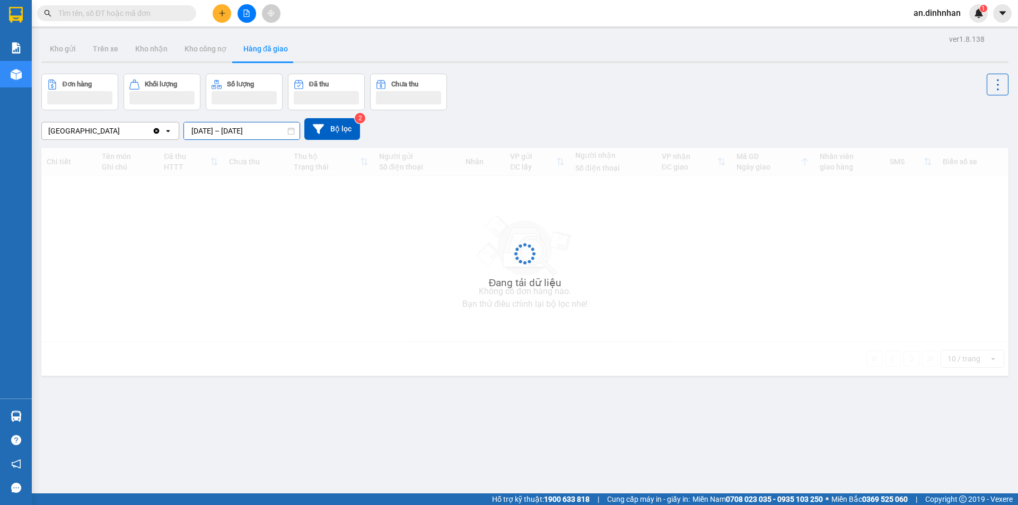
click at [206, 133] on input "[DATE] – [DATE]" at bounding box center [242, 131] width 116 height 17
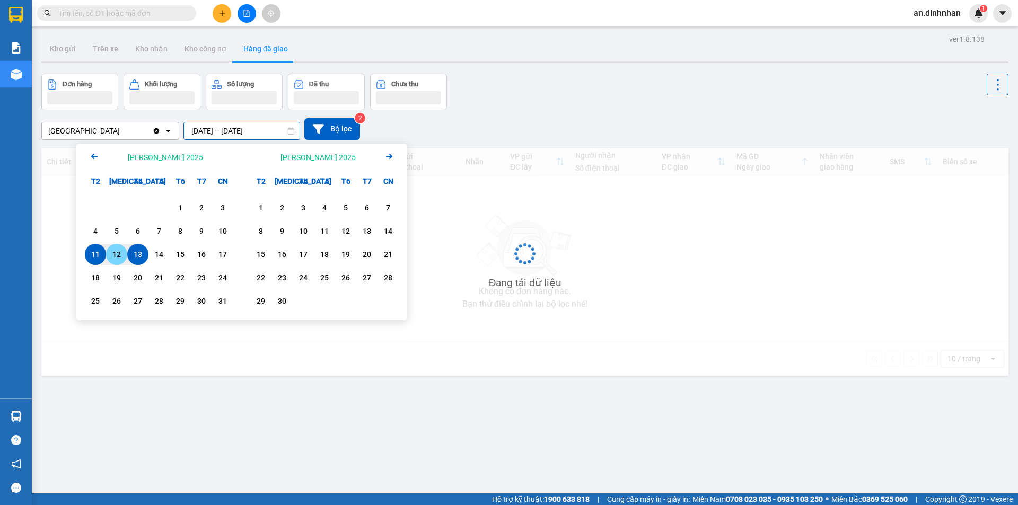
click at [114, 249] on div "12" at bounding box center [116, 254] width 15 height 13
click at [138, 255] on div "13" at bounding box center [137, 254] width 15 height 13
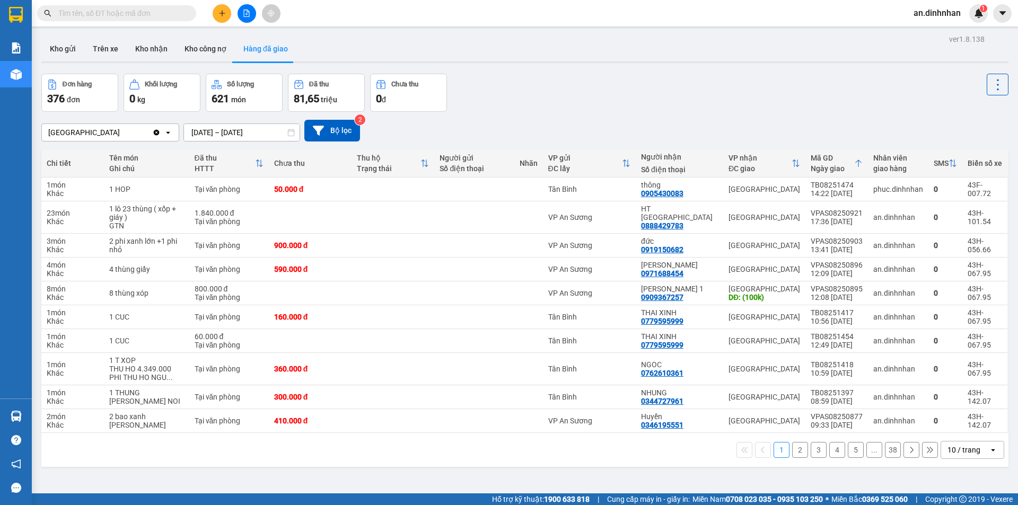
click at [956, 453] on div "10 / trang" at bounding box center [964, 450] width 33 height 11
click at [954, 431] on span "100 / trang" at bounding box center [960, 427] width 38 height 11
